Goal: Task Accomplishment & Management: Manage account settings

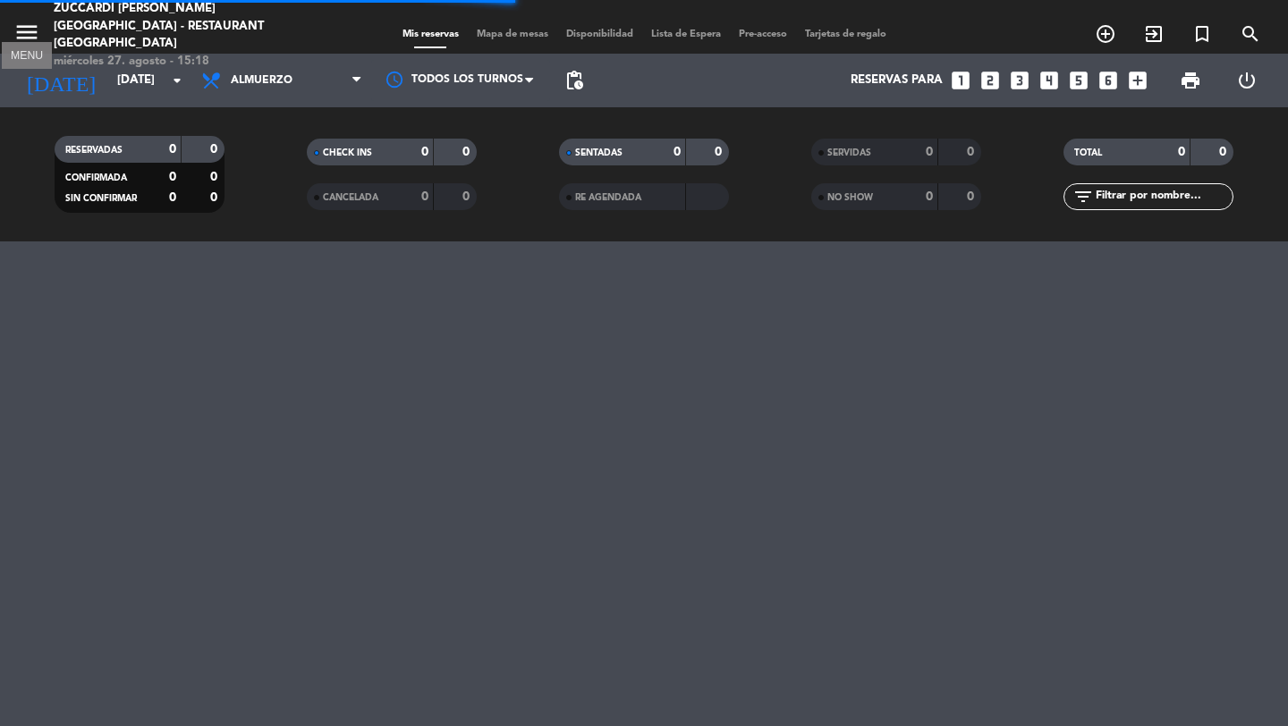
click at [26, 19] on icon "menu" at bounding box center [26, 32] width 27 height 27
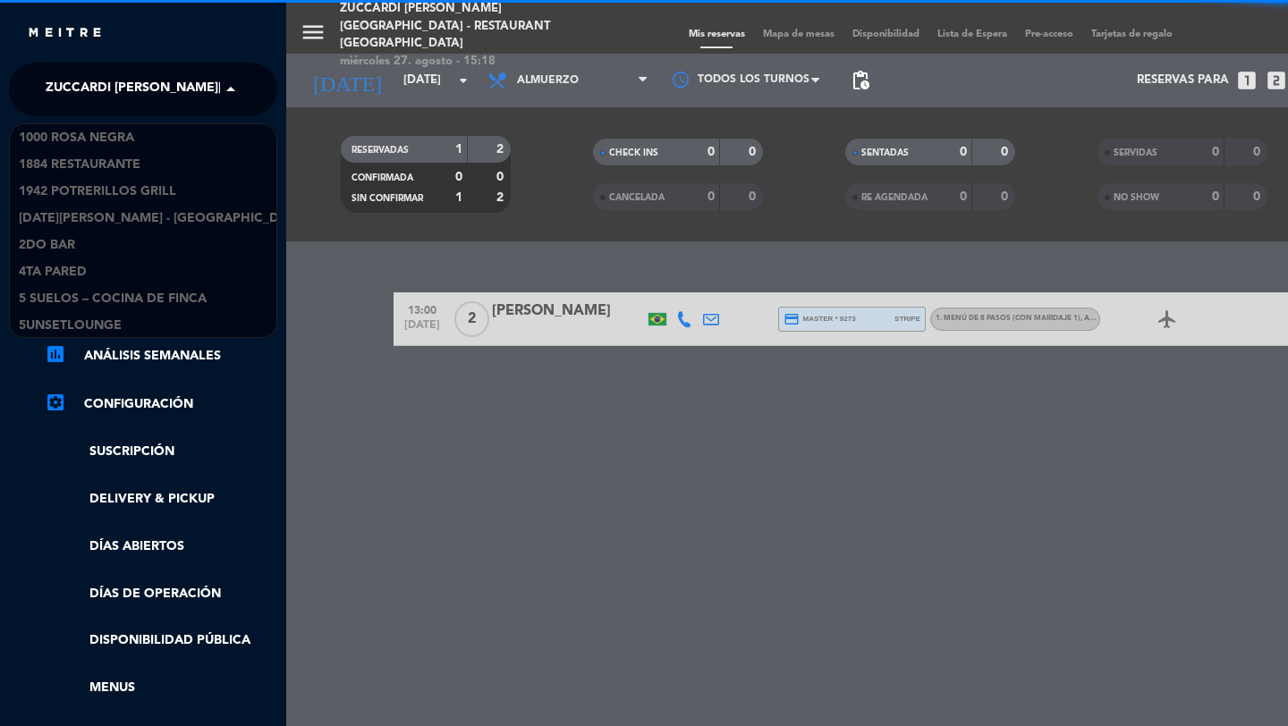
click at [96, 91] on span "Zuccardi [PERSON_NAME][GEOGRAPHIC_DATA] - Restaurant [GEOGRAPHIC_DATA]" at bounding box center [312, 90] width 533 height 38
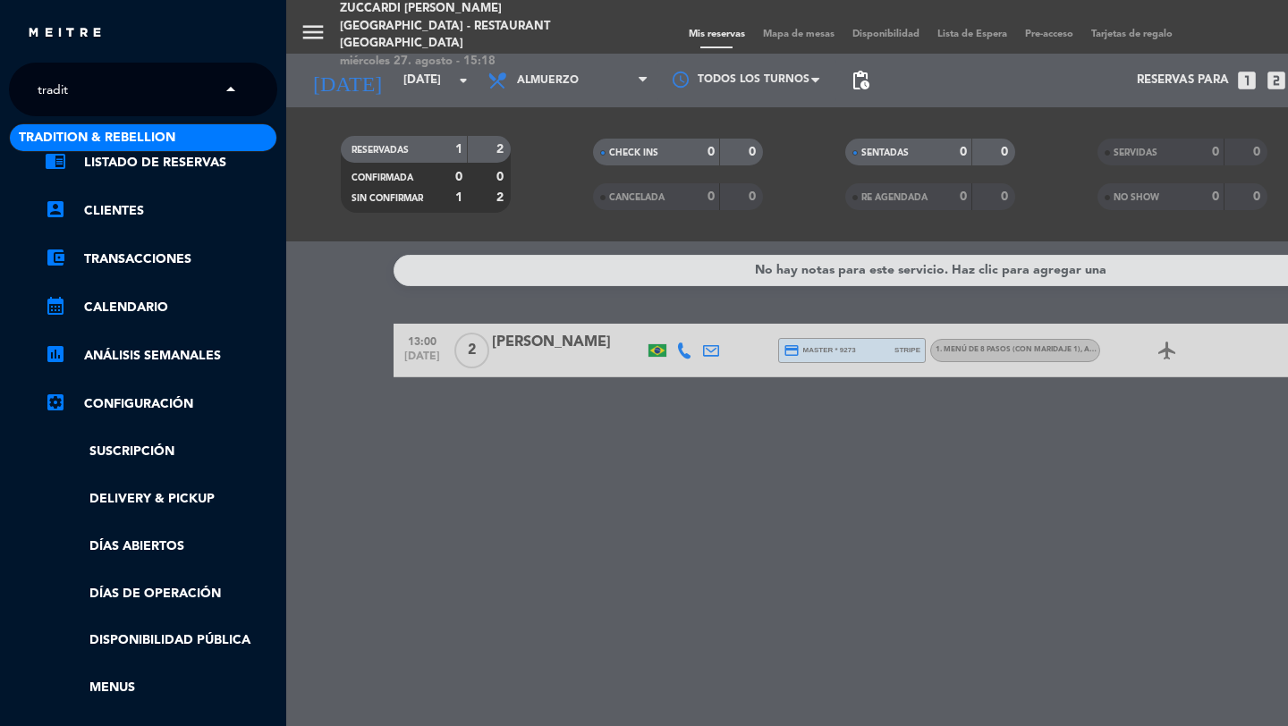
type input "traditi"
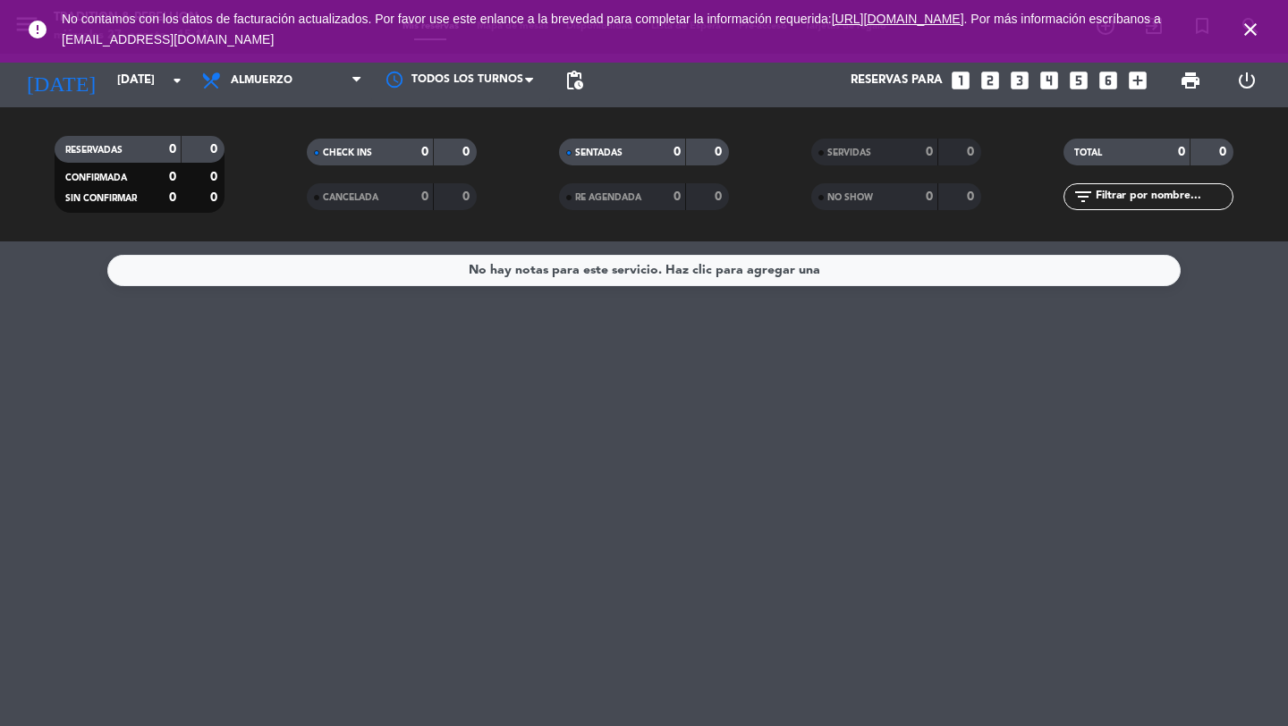
click at [1248, 34] on icon "close" at bounding box center [1250, 29] width 21 height 21
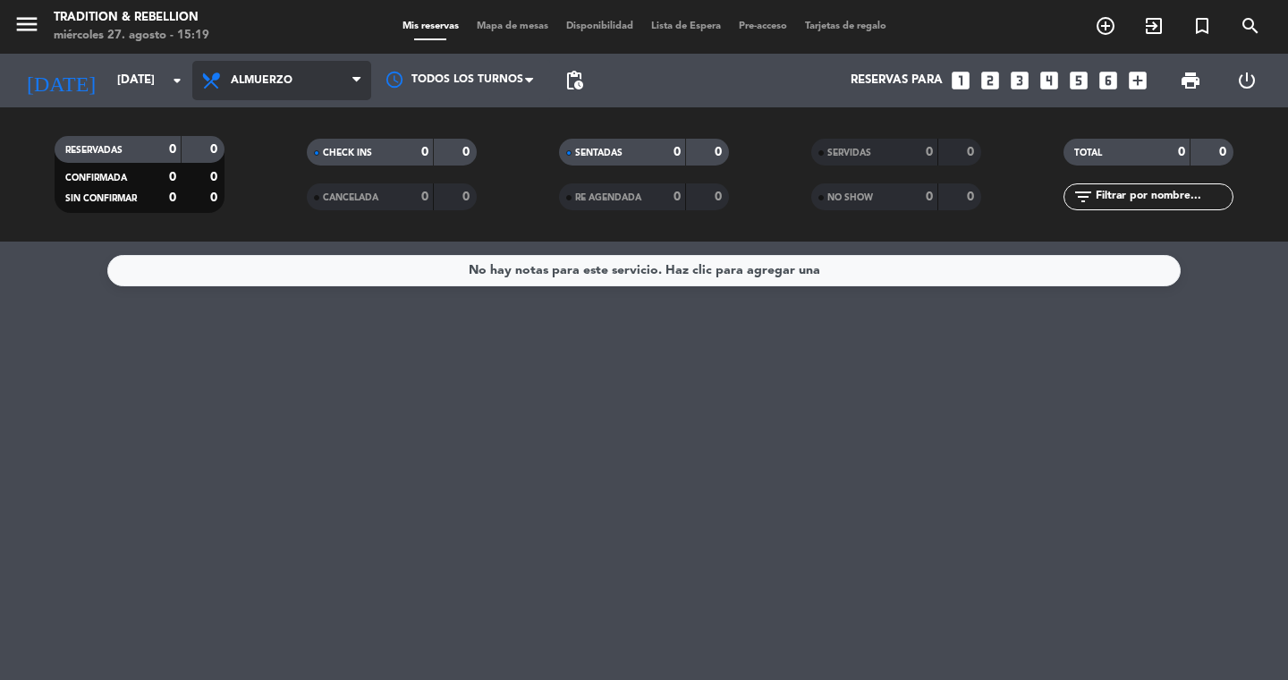
click at [354, 95] on span "Almuerzo" at bounding box center [281, 80] width 179 height 39
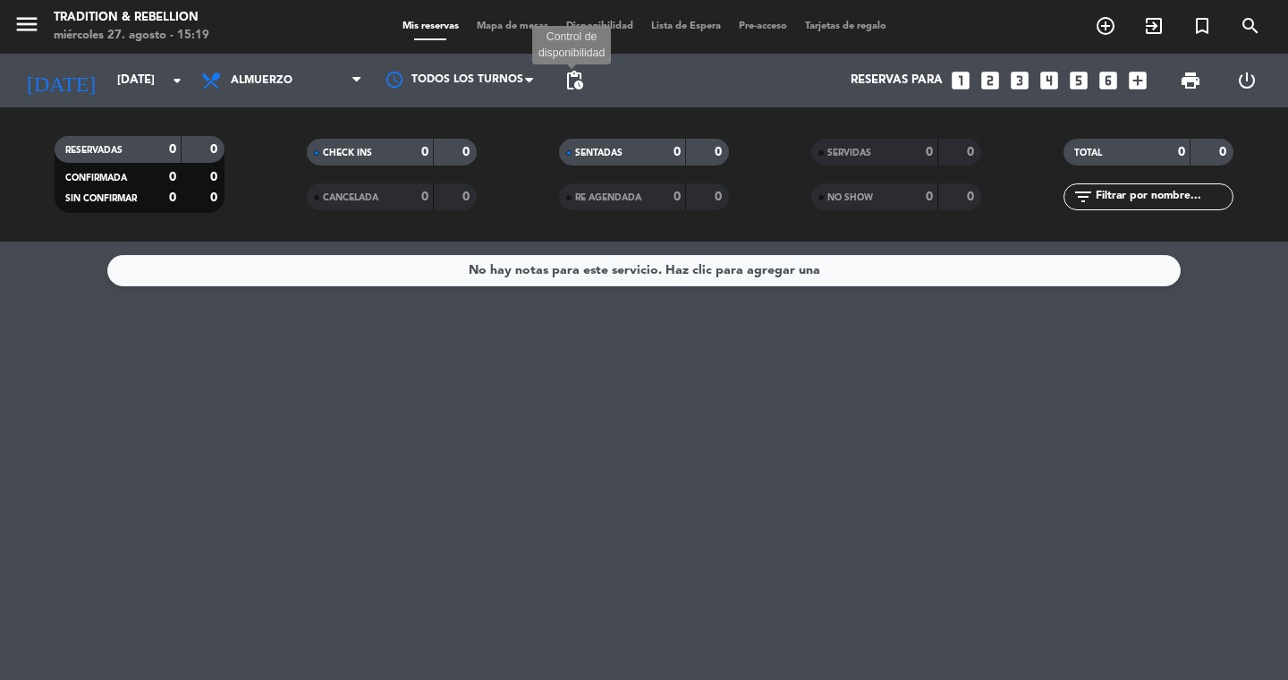
click at [574, 80] on span "pending_actions" at bounding box center [574, 80] width 21 height 21
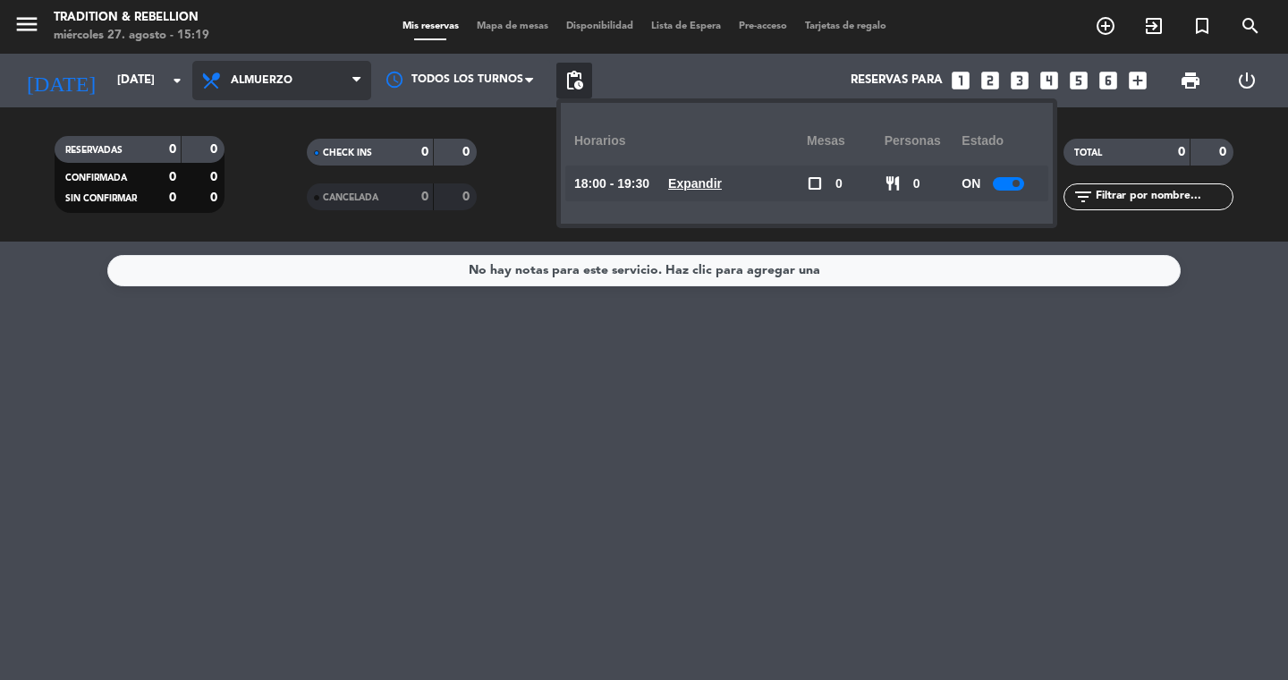
click at [330, 81] on span "Almuerzo" at bounding box center [281, 80] width 179 height 39
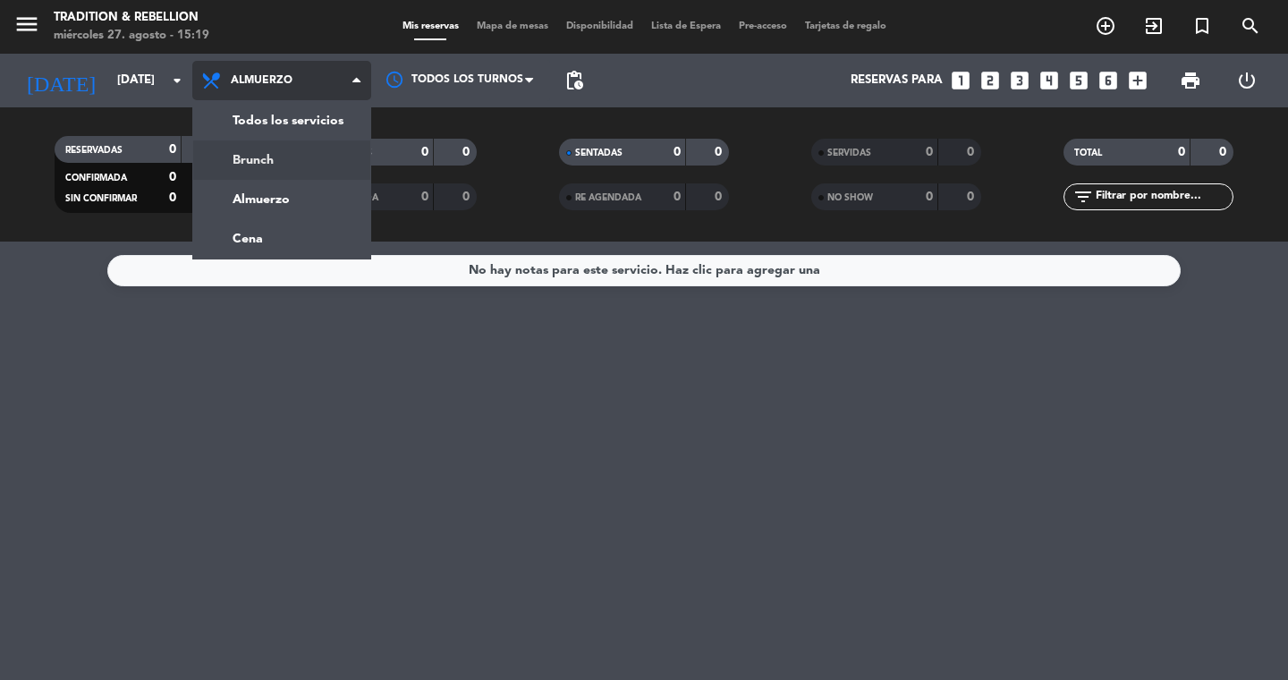
click at [266, 160] on div "menu Tradition & Rebellion [DATE] 27. agosto - 15:19 Mis reservas Mapa de mesas…" at bounding box center [644, 121] width 1288 height 242
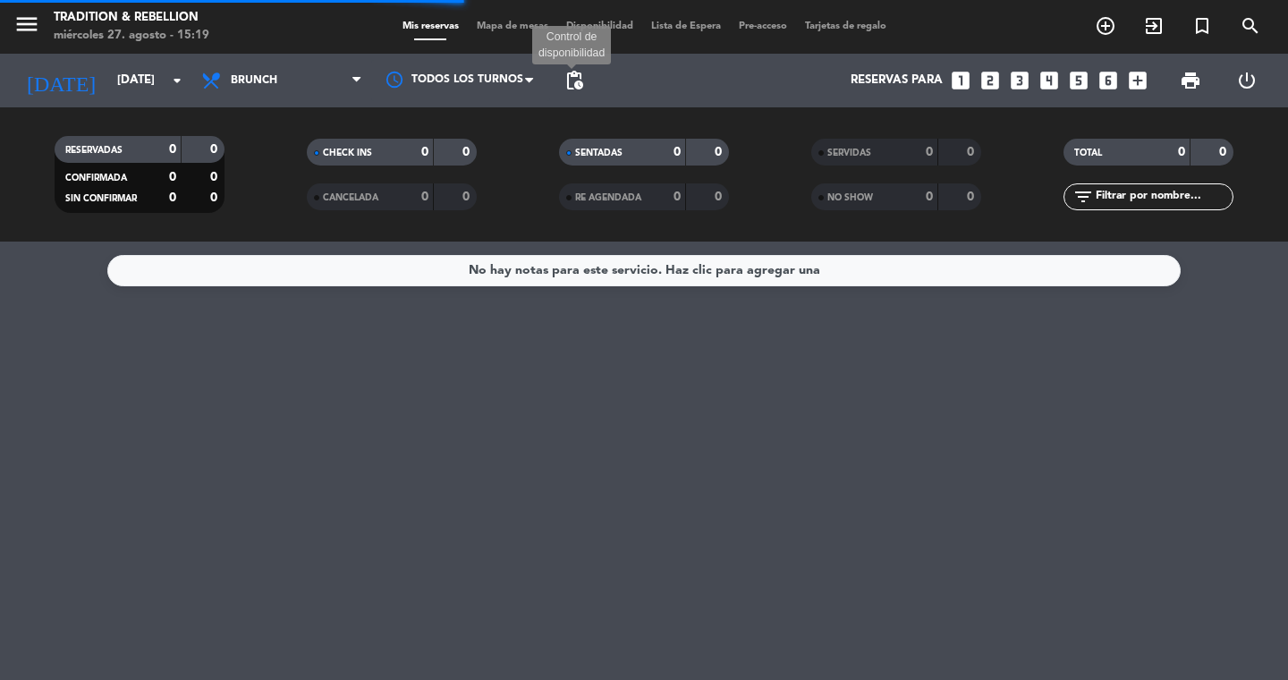
click at [580, 80] on span "pending_actions" at bounding box center [574, 80] width 21 height 21
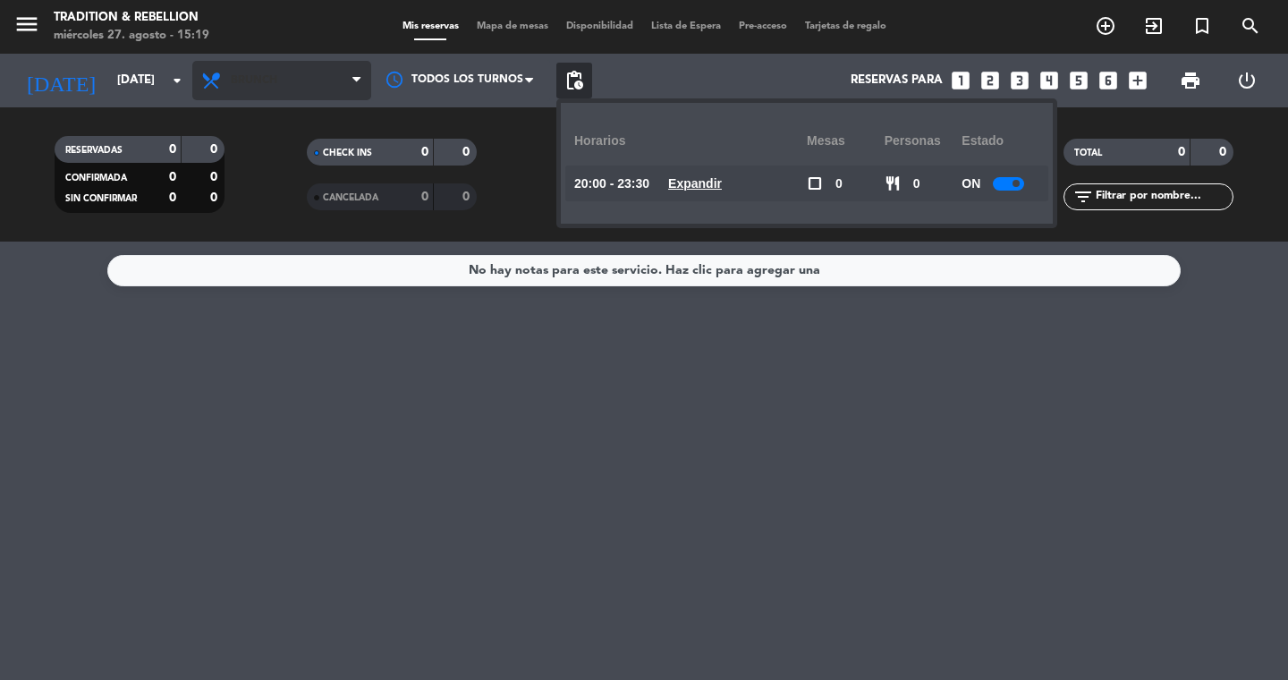
click at [275, 87] on span "Brunch" at bounding box center [281, 80] width 179 height 39
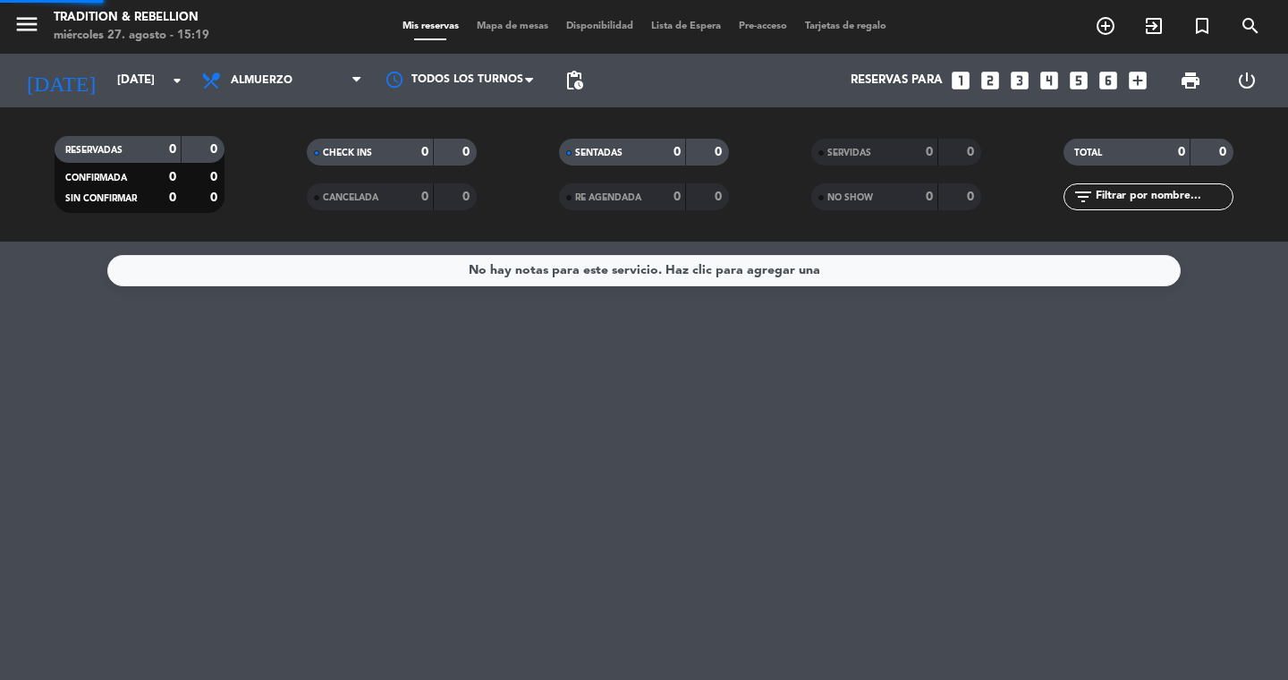
click at [270, 201] on div "menu Tradition & Rebellion [DATE] 27. agosto - 15:19 Mis reservas Mapa de mesas…" at bounding box center [644, 121] width 1288 height 242
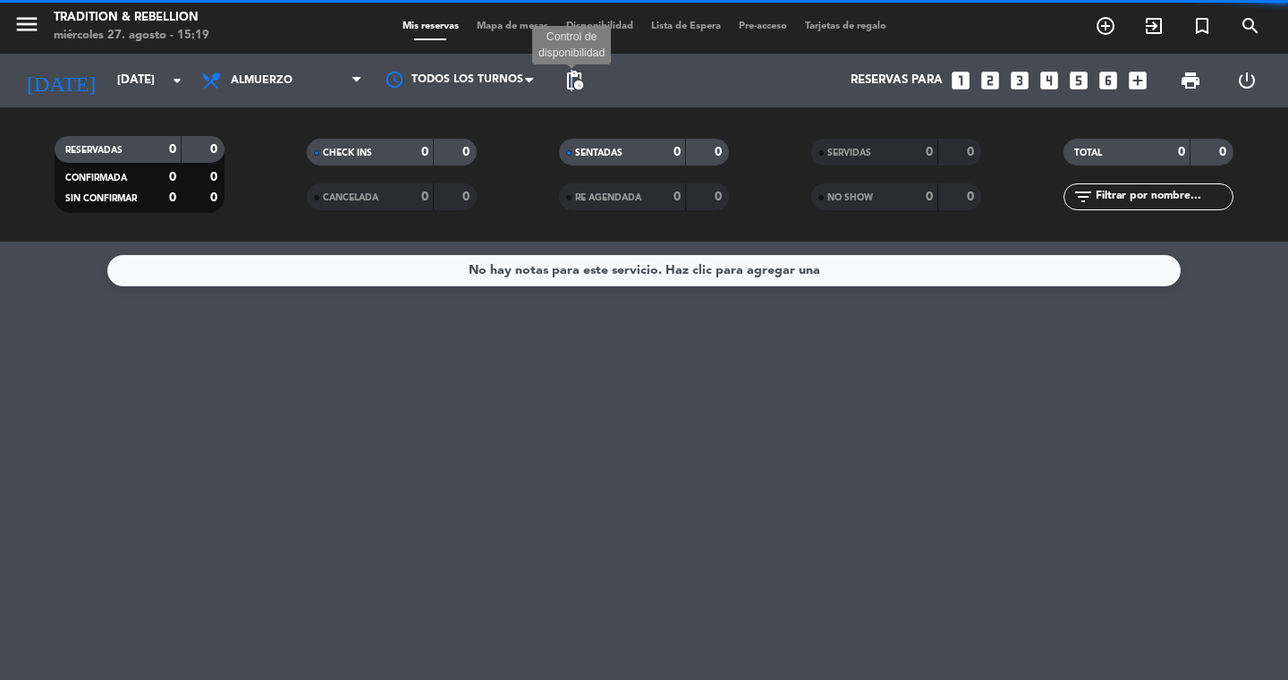
click at [572, 78] on span "pending_actions" at bounding box center [574, 80] width 21 height 21
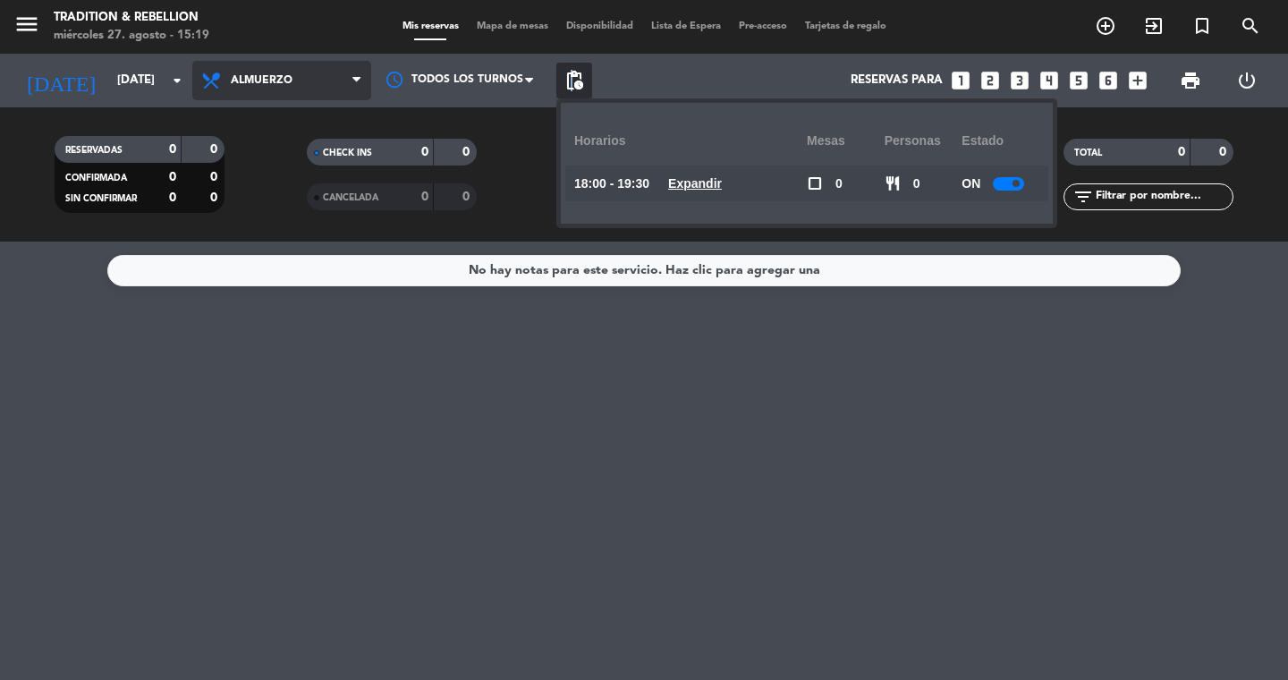
click at [325, 80] on span "Almuerzo" at bounding box center [281, 80] width 179 height 39
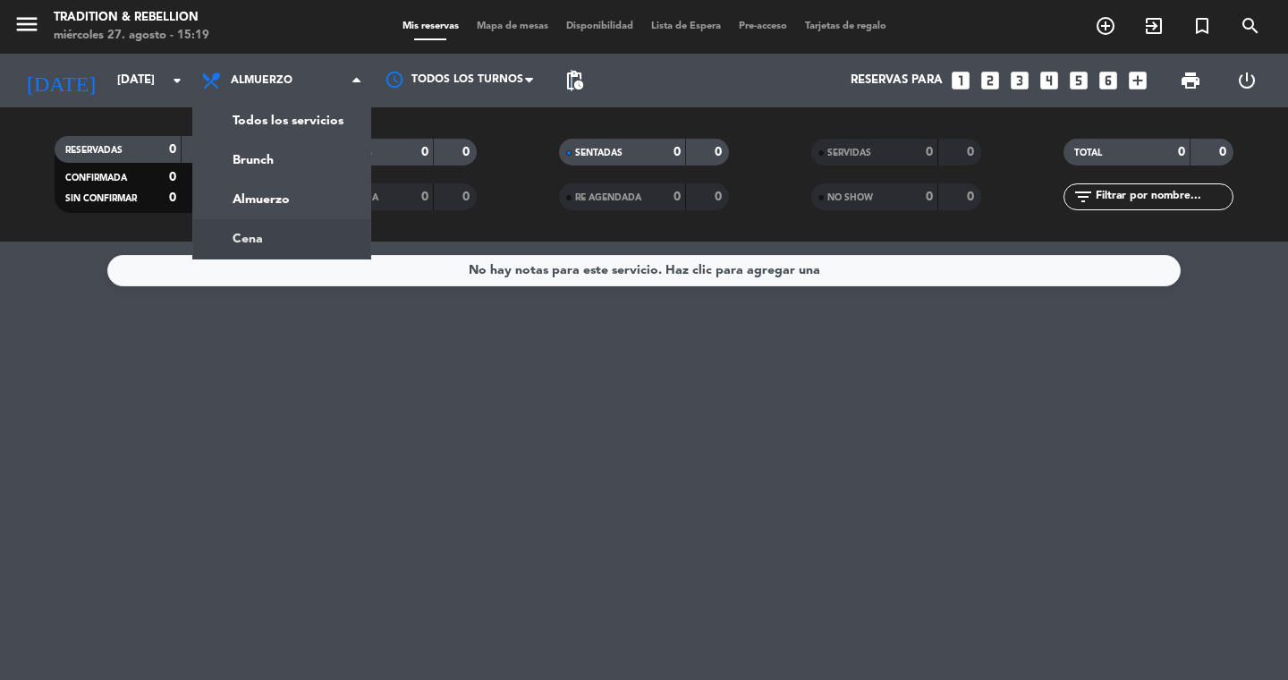
click at [267, 244] on ng-component "menu Tradition & Rebellion [DATE] 27. agosto - 15:19 Mis reservas Mapa de mesas…" at bounding box center [644, 340] width 1288 height 680
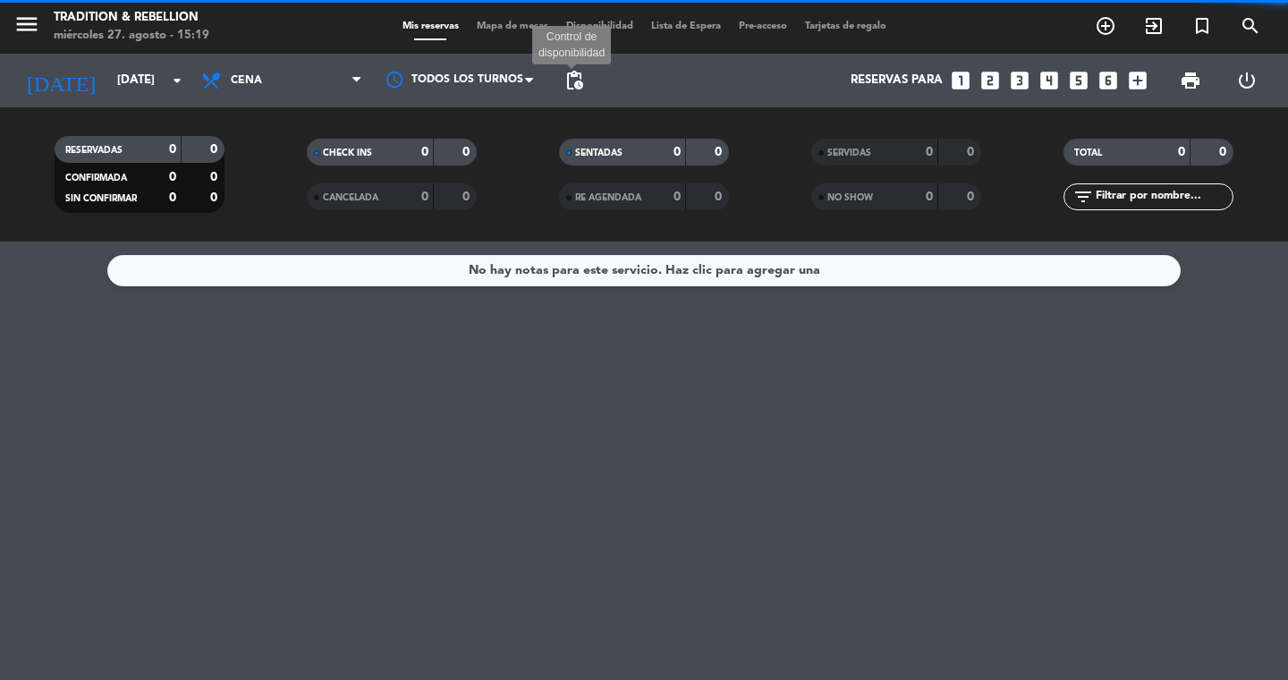
click at [575, 88] on span "pending_actions" at bounding box center [574, 80] width 21 height 21
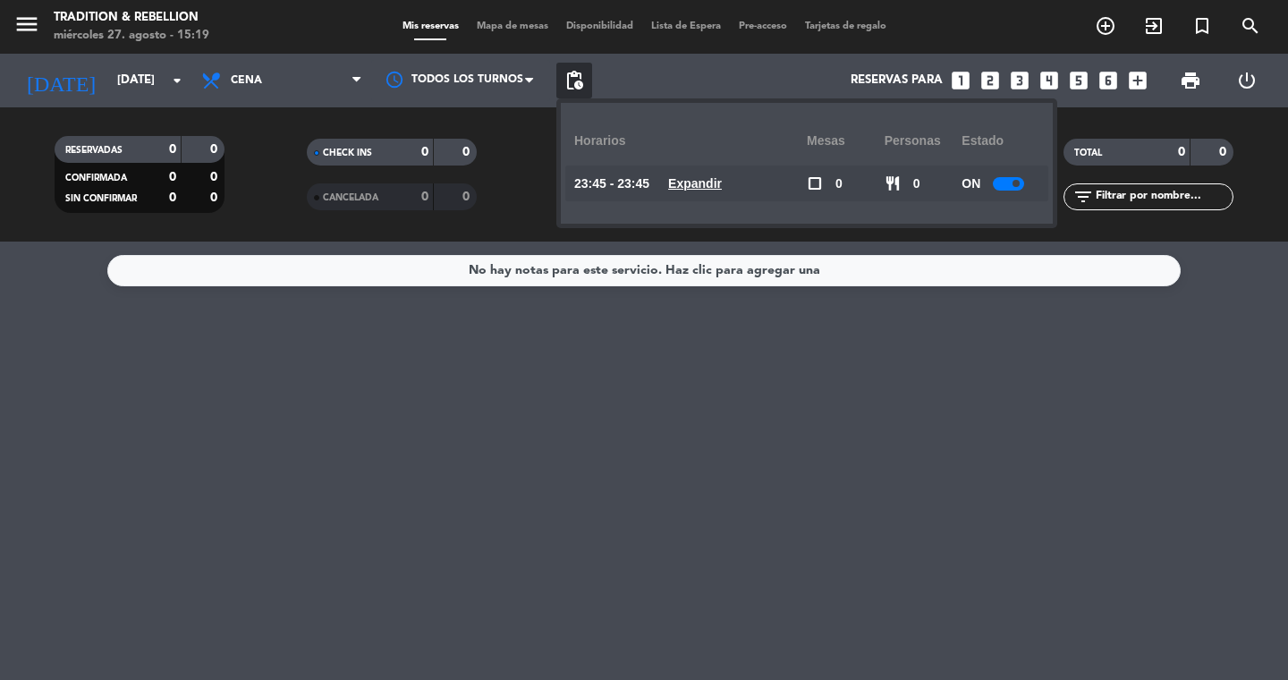
click at [373, 383] on div "No hay notas para este servicio. Haz clic para agregar una" at bounding box center [644, 461] width 1288 height 438
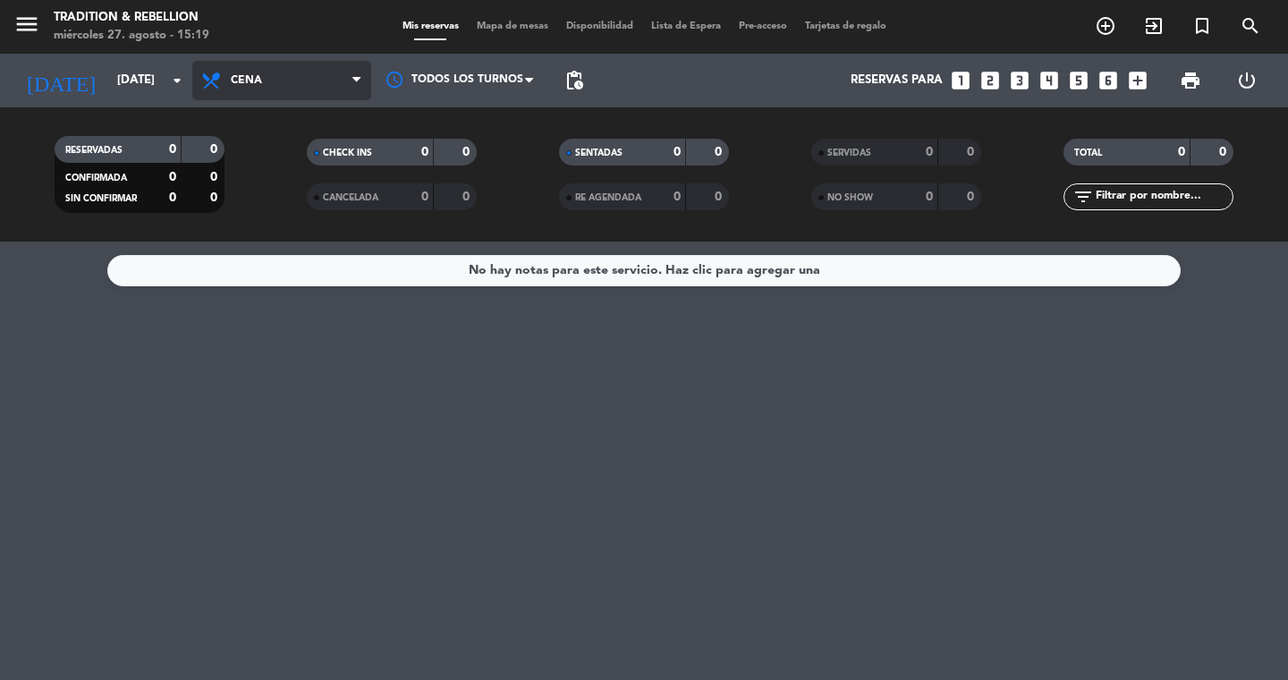
click at [311, 81] on span "Cena" at bounding box center [281, 80] width 179 height 39
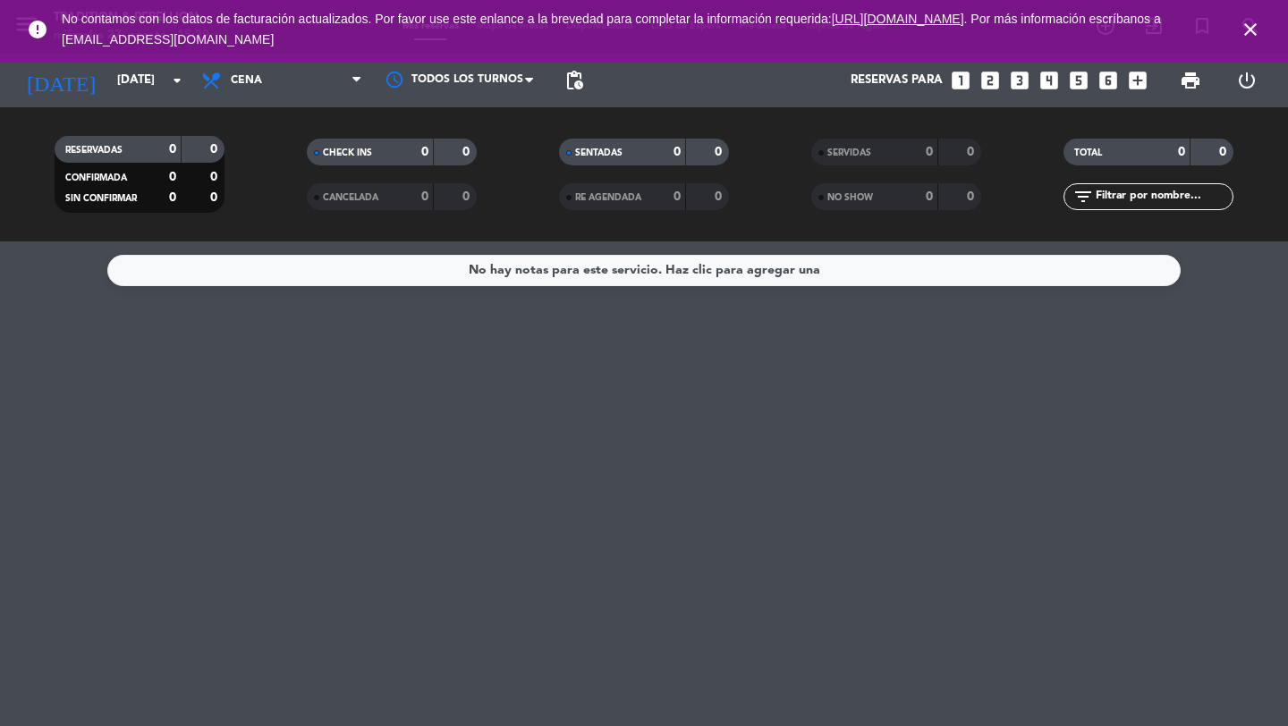
click at [1248, 24] on icon "close" at bounding box center [1250, 29] width 21 height 21
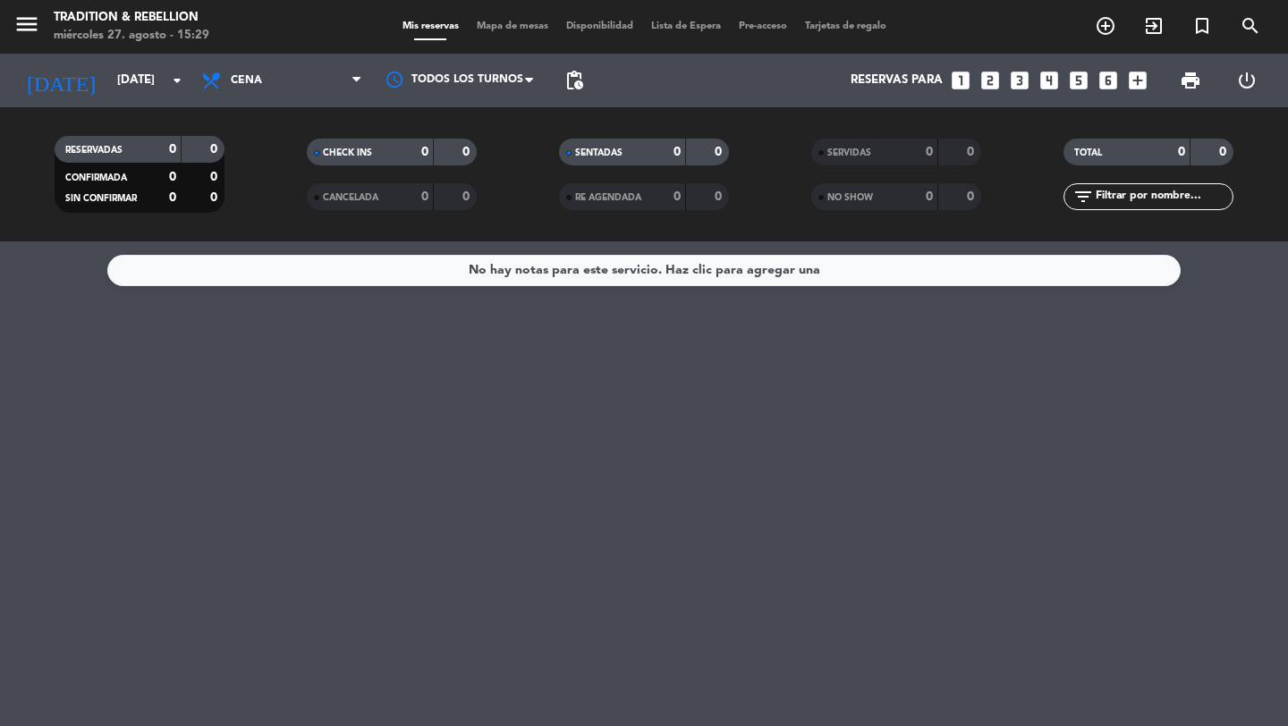
click at [40, 27] on span "menu" at bounding box center [33, 27] width 40 height 42
click at [28, 27] on icon "menu" at bounding box center [26, 24] width 27 height 27
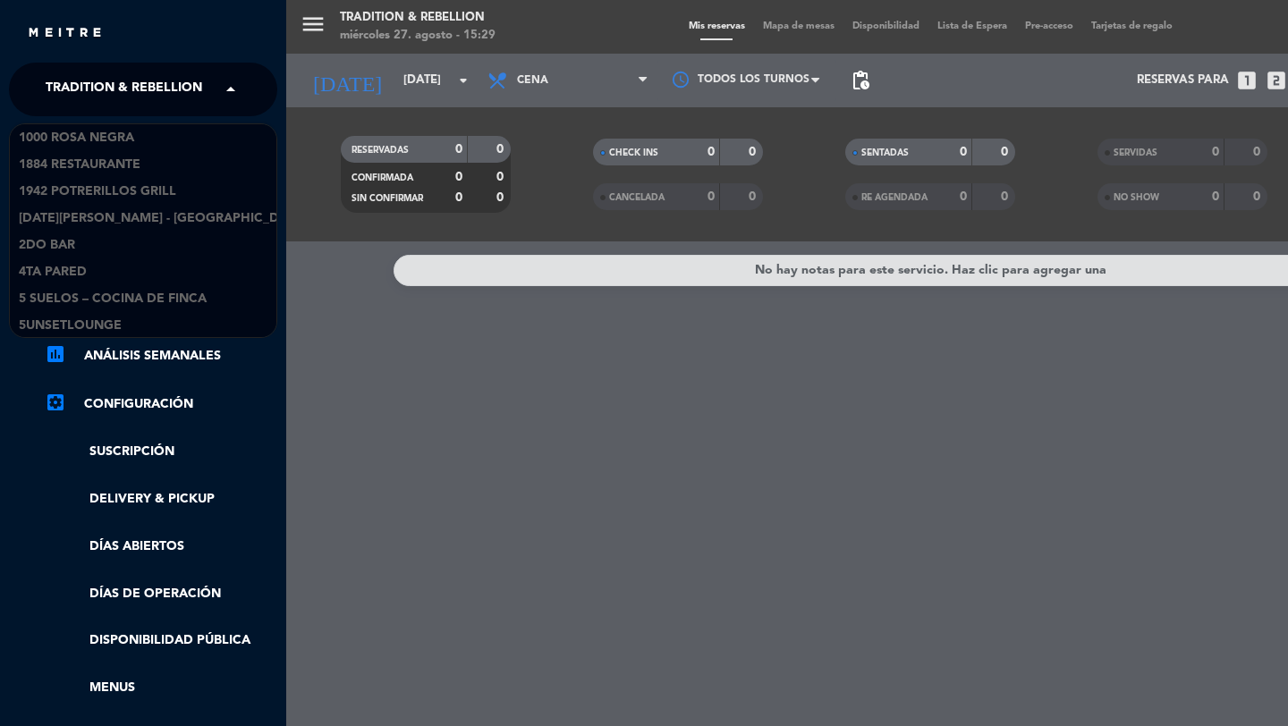
click at [116, 82] on span "Tradition & Rebellion" at bounding box center [124, 90] width 157 height 38
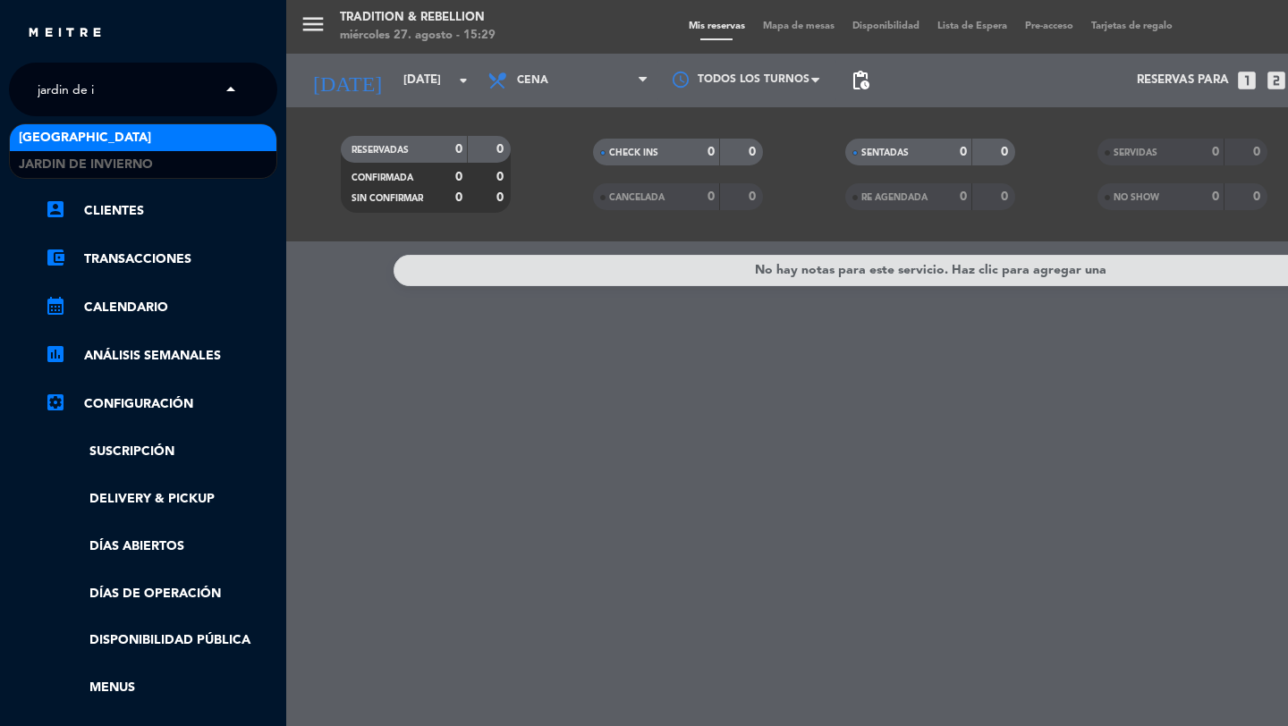
type input "jardin de in"
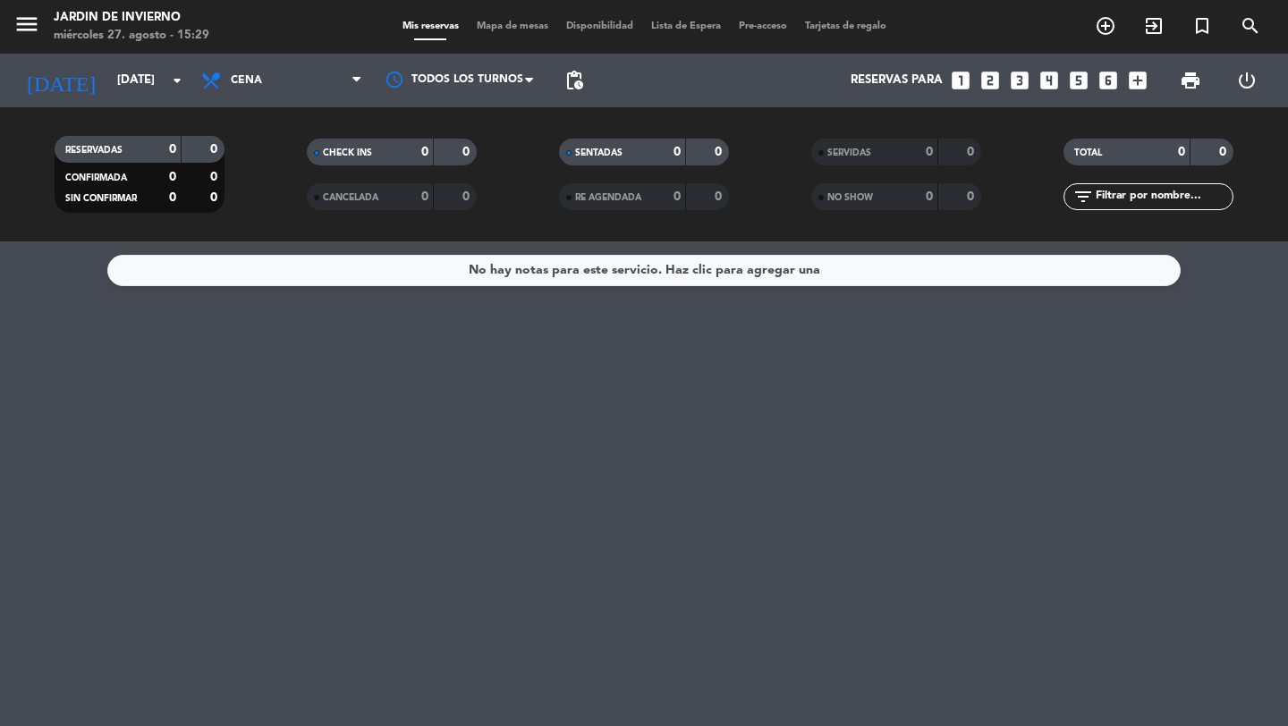
click at [35, 30] on icon "menu" at bounding box center [26, 24] width 27 height 27
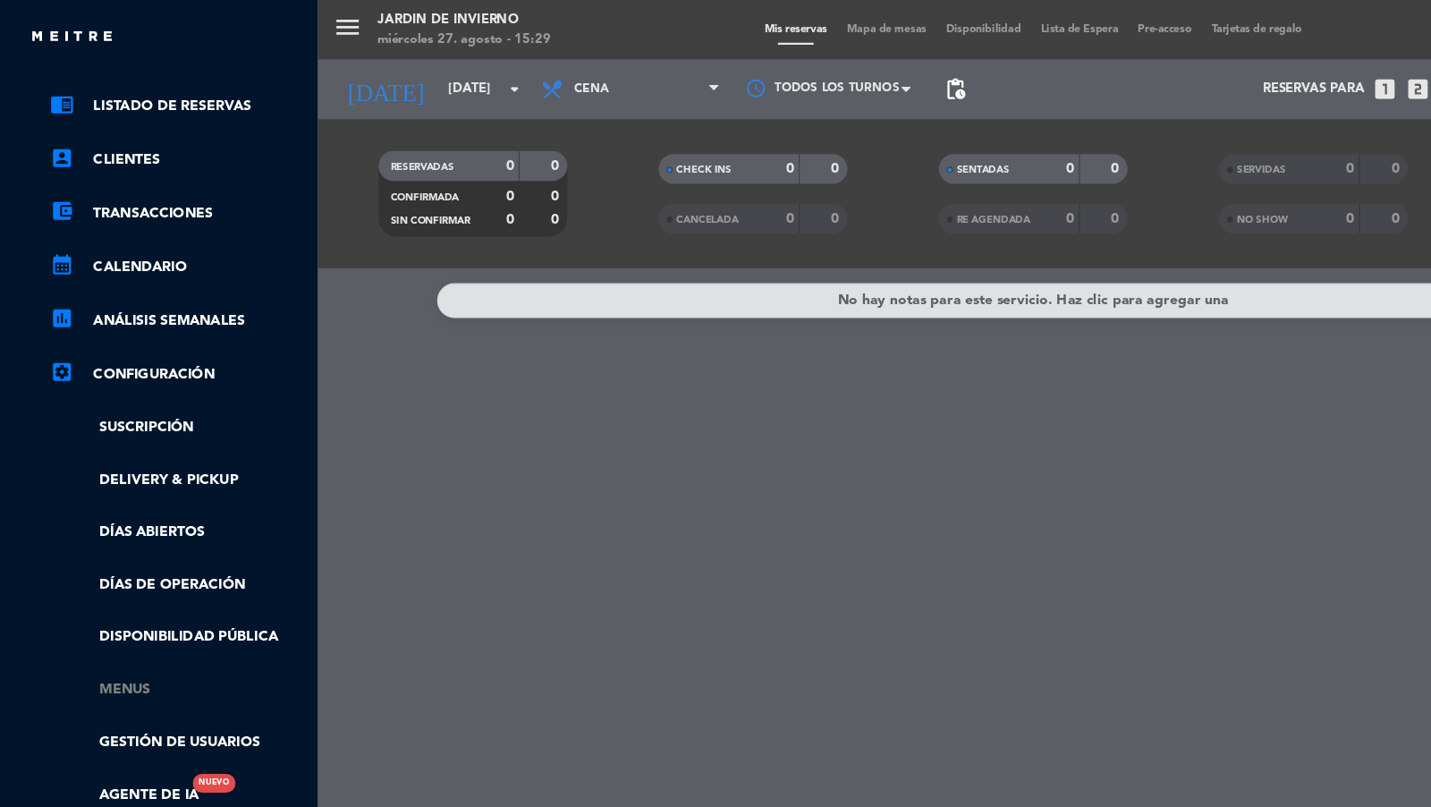
scroll to position [136, 0]
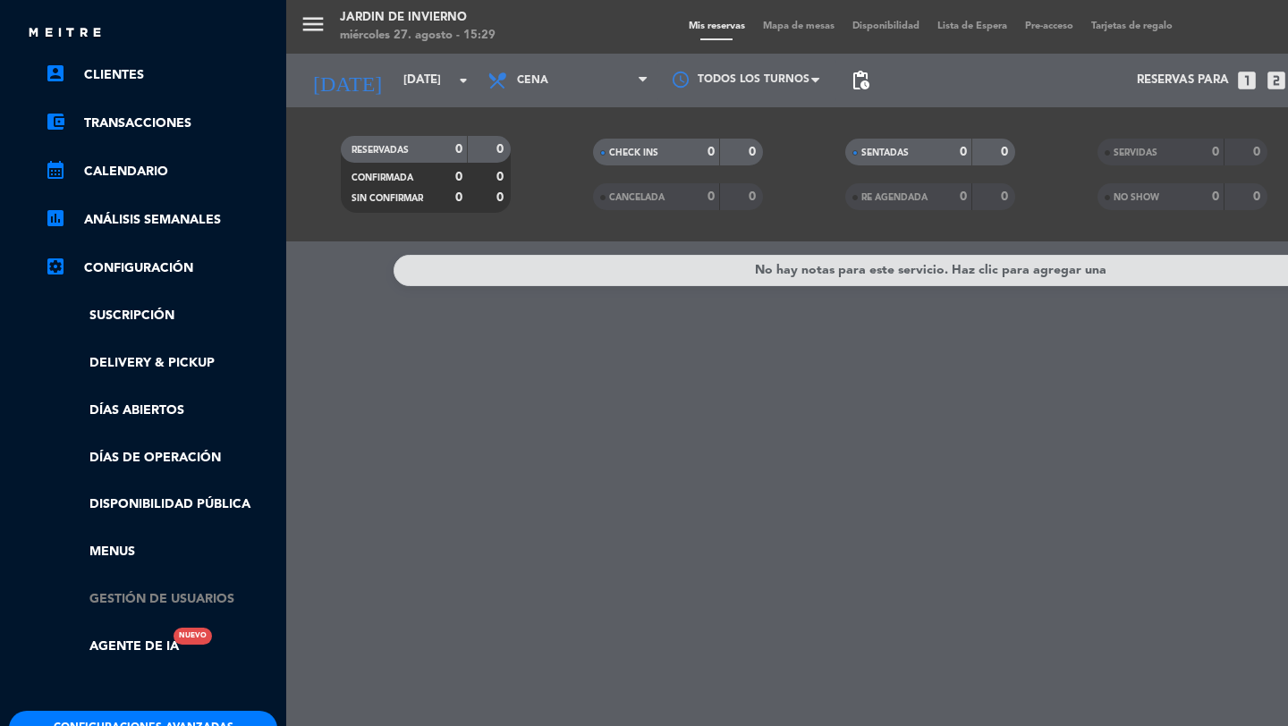
click at [152, 595] on link "Gestión de usuarios" at bounding box center [161, 599] width 233 height 21
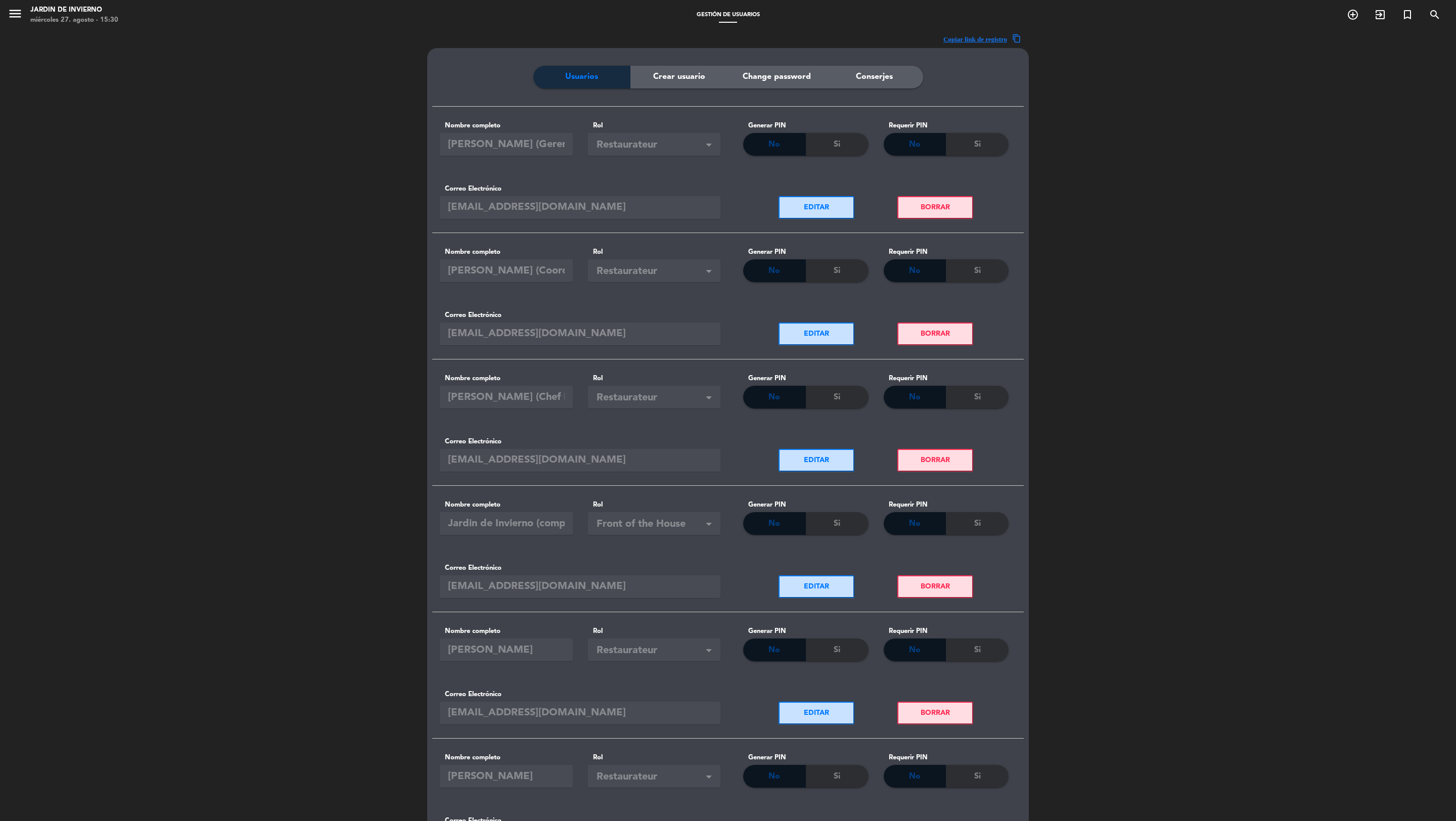
click at [0, 6] on div "menu JARDIN DE INVIERNO miércoles 27. agosto - 15:30" at bounding box center [182, 15] width 364 height 24
click at [18, 10] on icon "menu" at bounding box center [15, 14] width 15 height 15
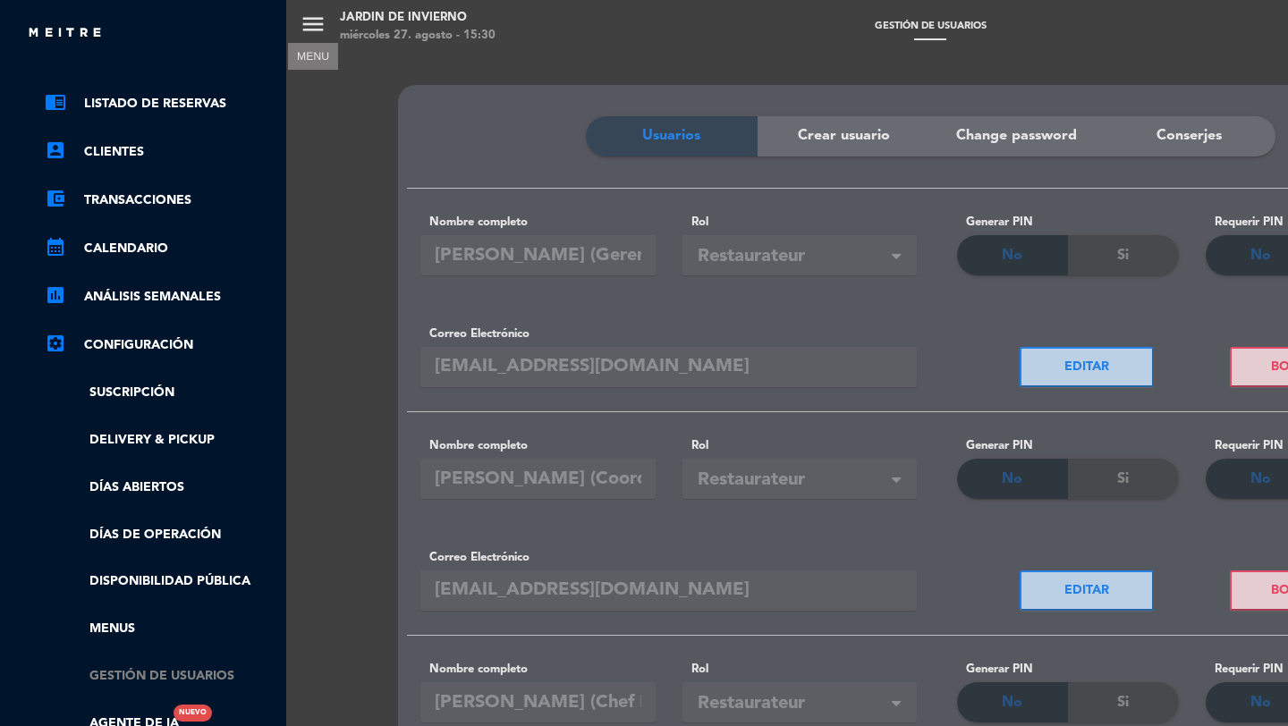
scroll to position [86, 0]
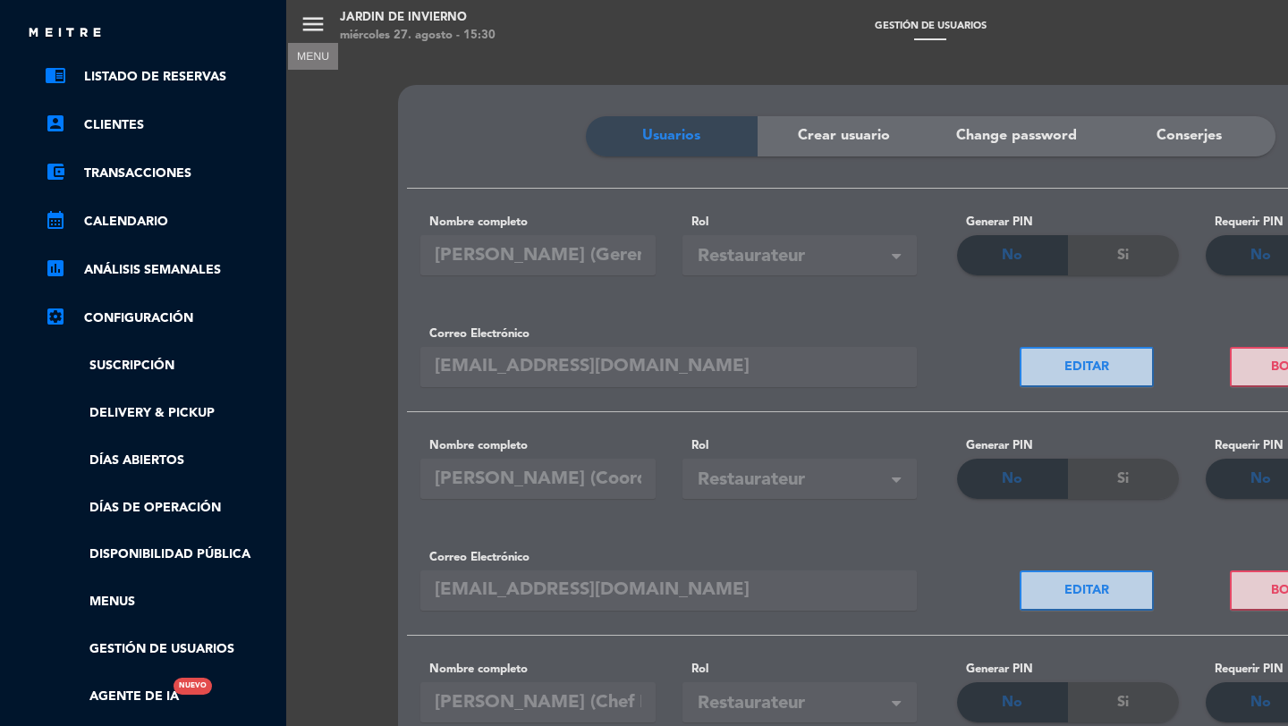
click at [140, 635] on ul "chrome_reader_mode Listado de Reservas account_box Clientes account_balance_wal…" at bounding box center [143, 386] width 268 height 641
click at [142, 645] on link "Gestión de usuarios" at bounding box center [161, 650] width 233 height 21
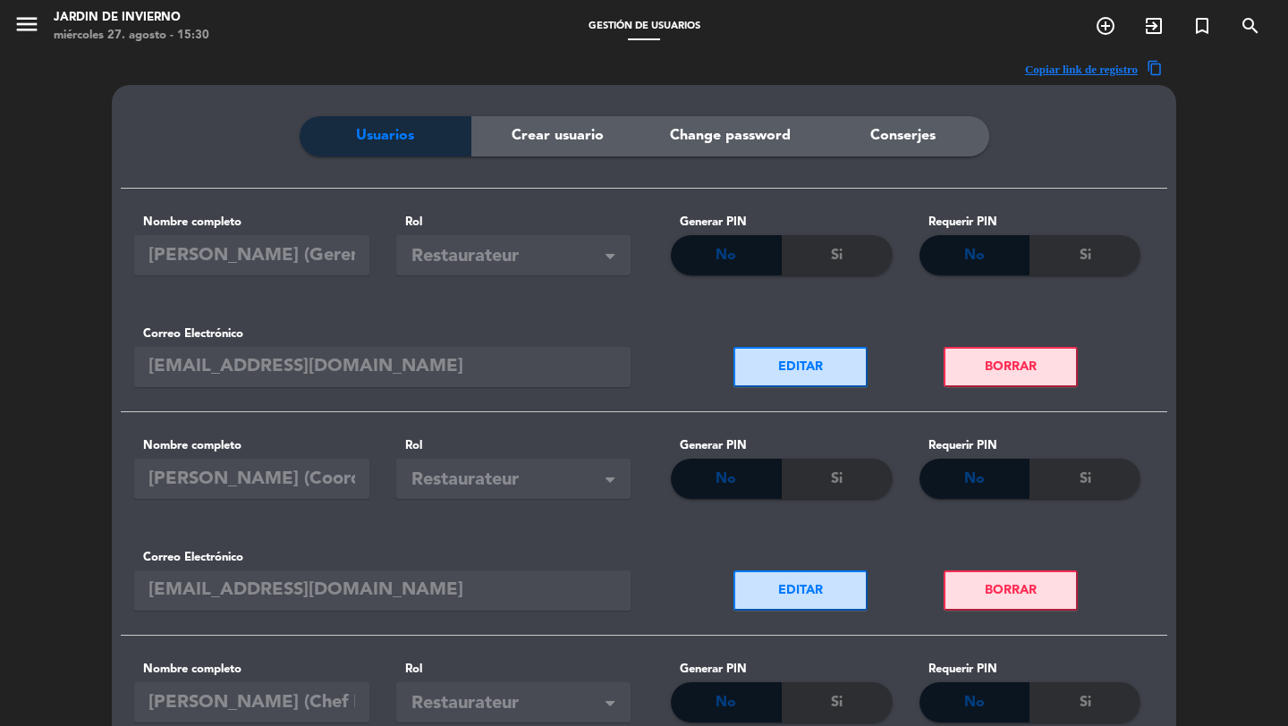
click at [29, 29] on icon "menu" at bounding box center [26, 24] width 27 height 27
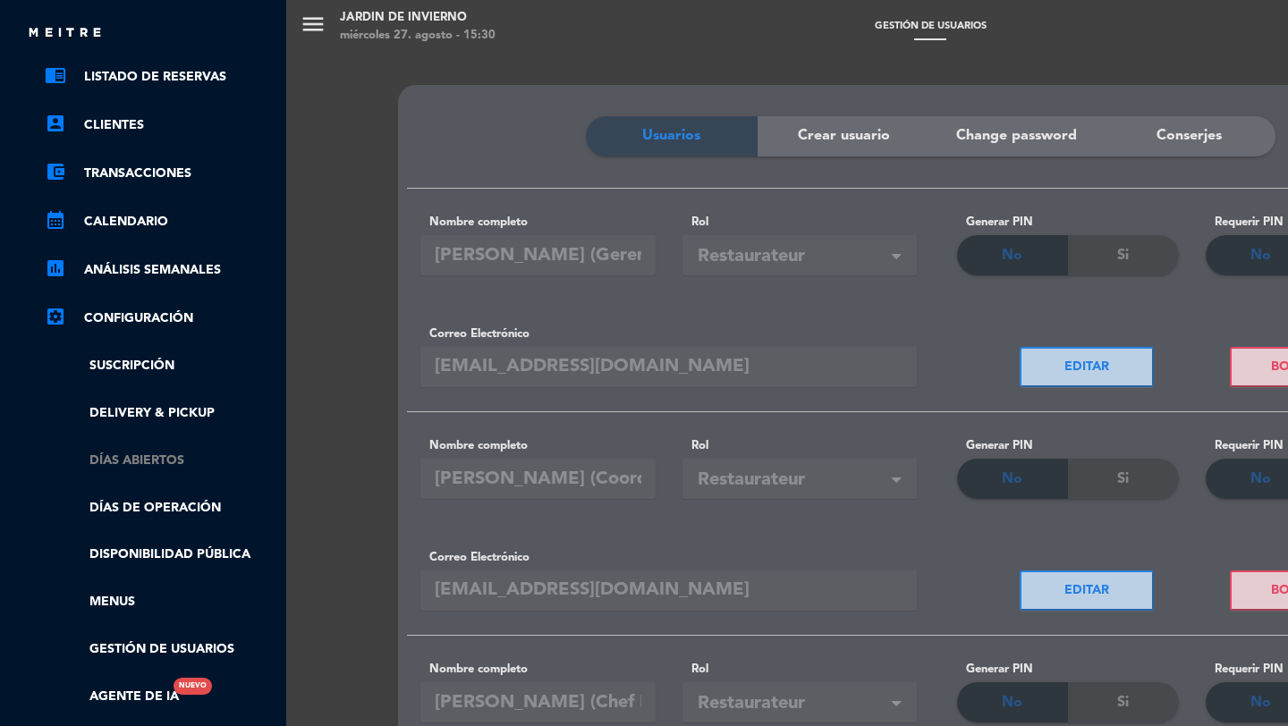
click at [159, 464] on link "Días abiertos" at bounding box center [161, 461] width 233 height 21
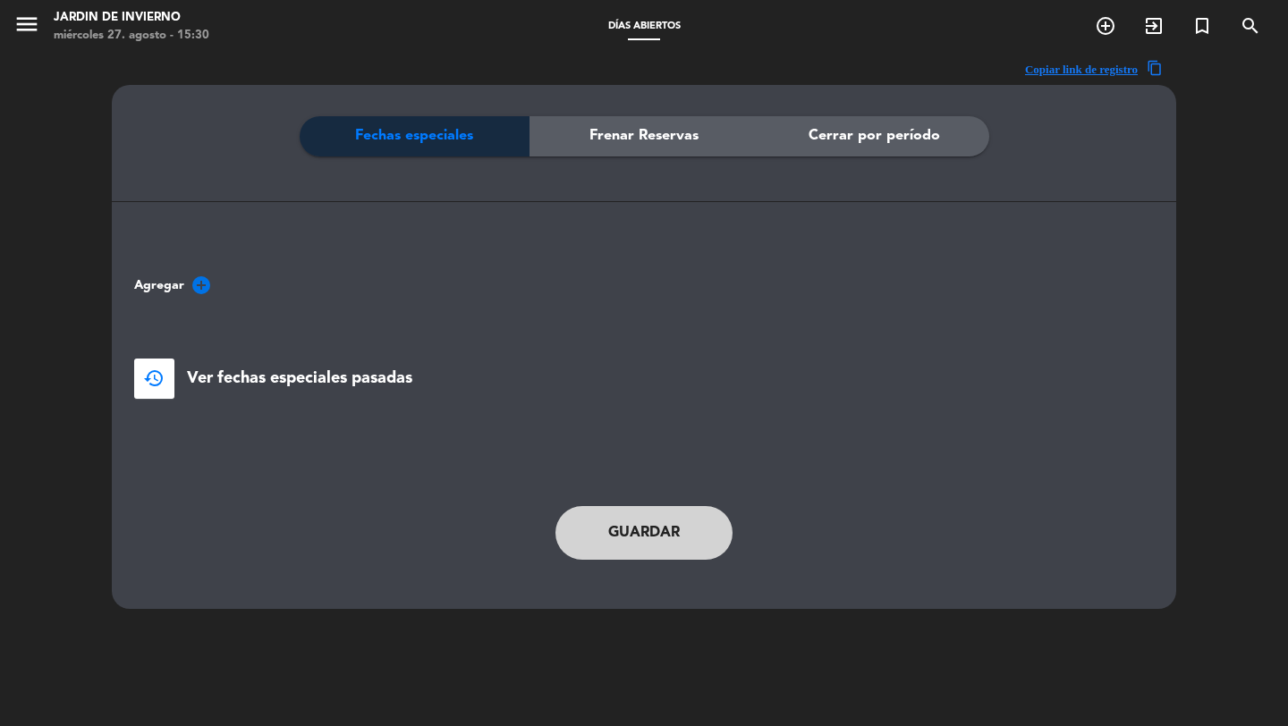
click at [631, 160] on div "Fechas especiales Frenar Reservas Cerrar por período" at bounding box center [644, 186] width 1020 height 140
click at [623, 143] on span "Frenar Reservas" at bounding box center [643, 135] width 109 height 23
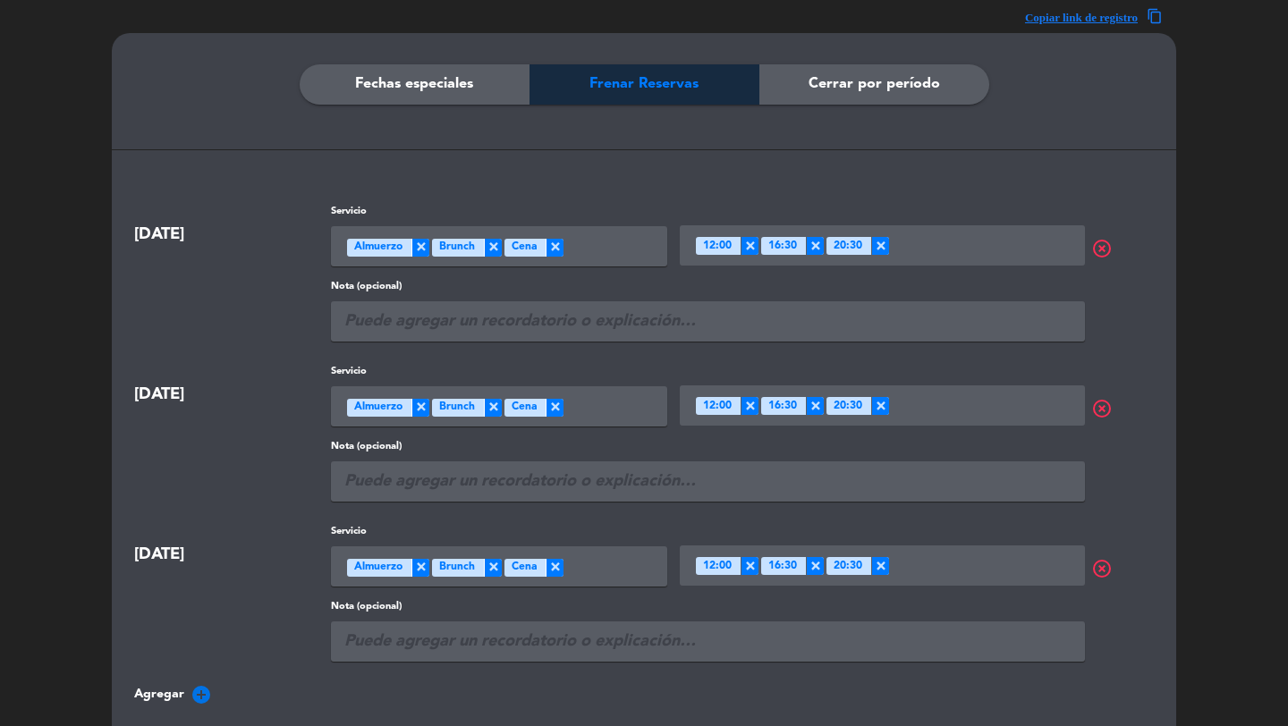
scroll to position [0, 0]
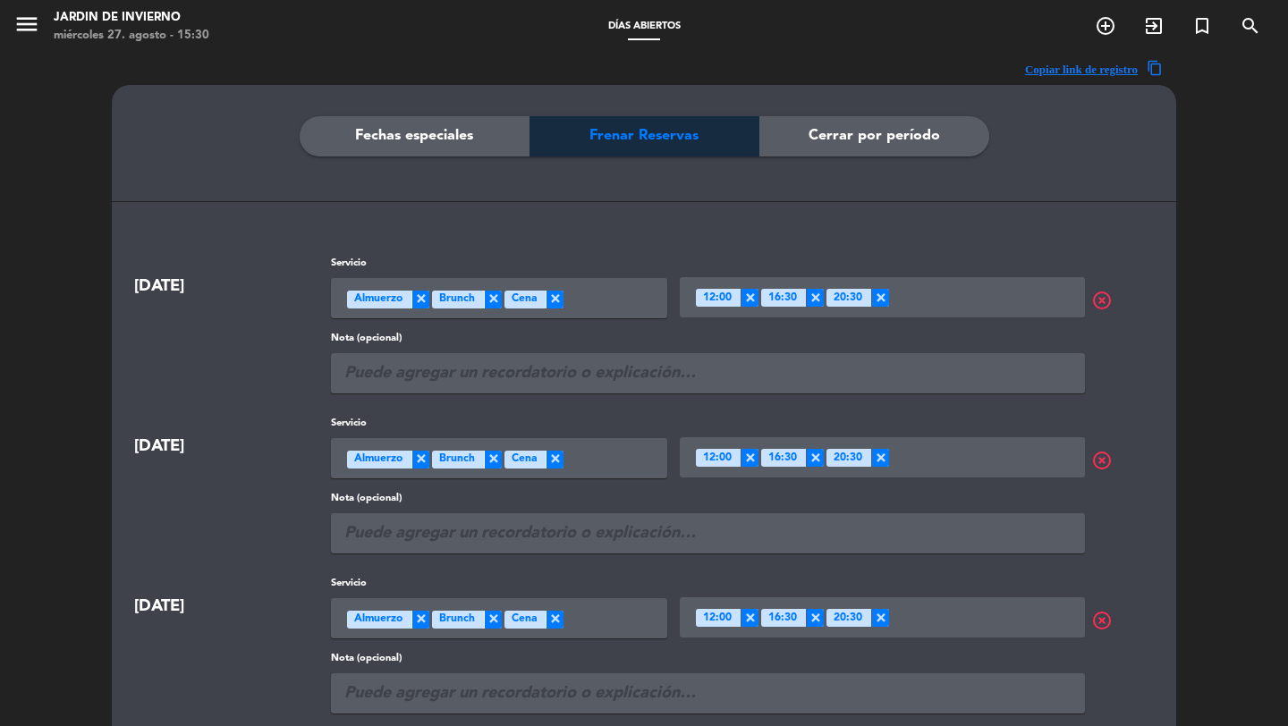
click at [908, 117] on div "Cerrar por período" at bounding box center [874, 136] width 230 height 40
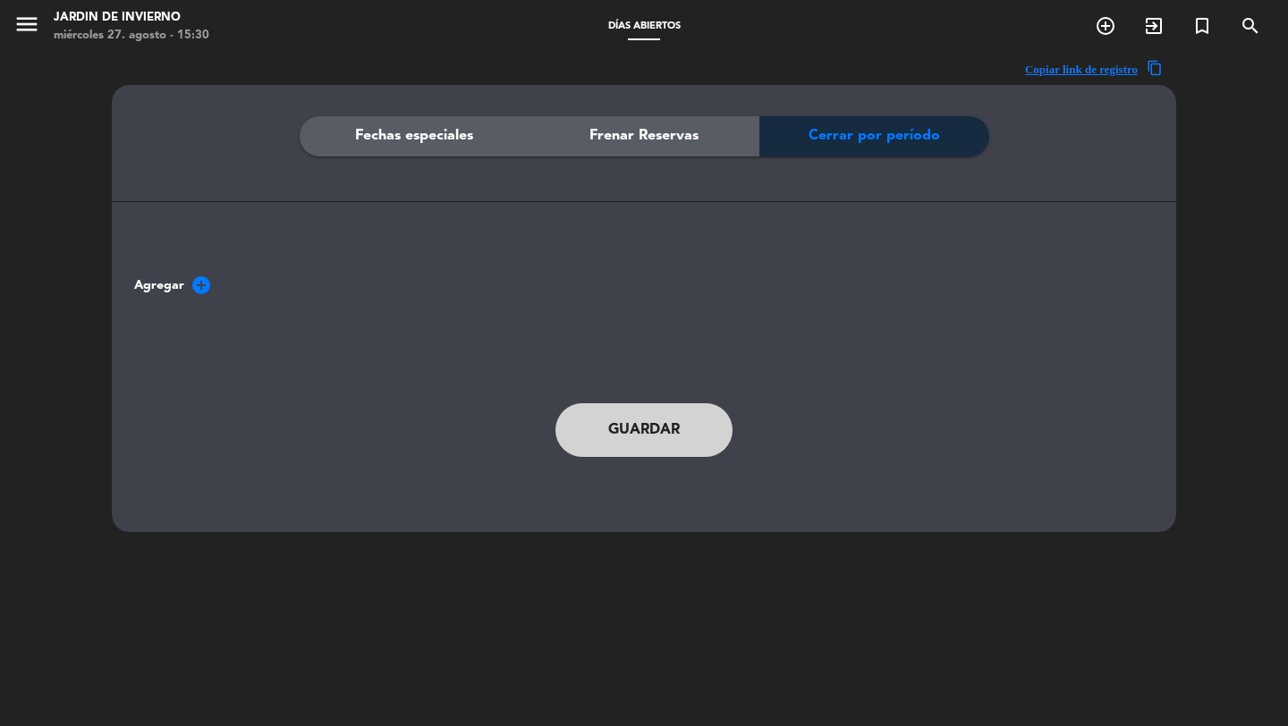
click at [679, 125] on span "Frenar Reservas" at bounding box center [643, 135] width 109 height 23
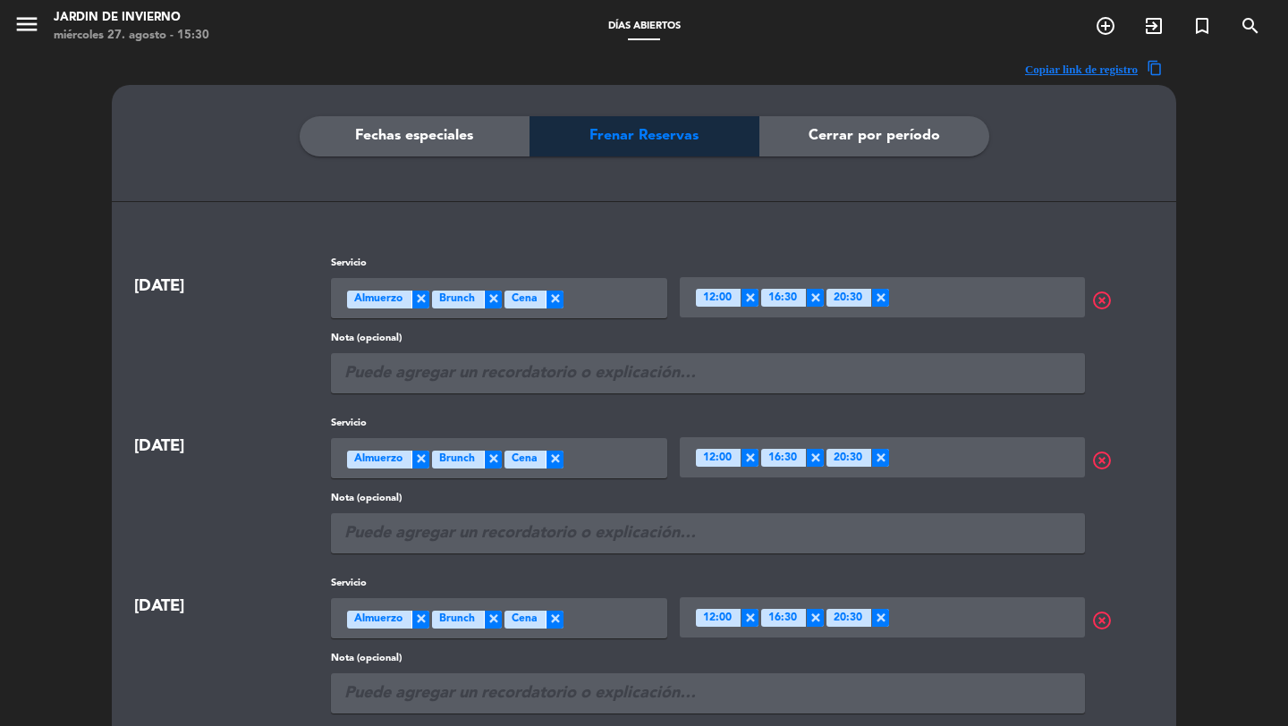
scroll to position [12, 0]
